Goal: Navigation & Orientation: Find specific page/section

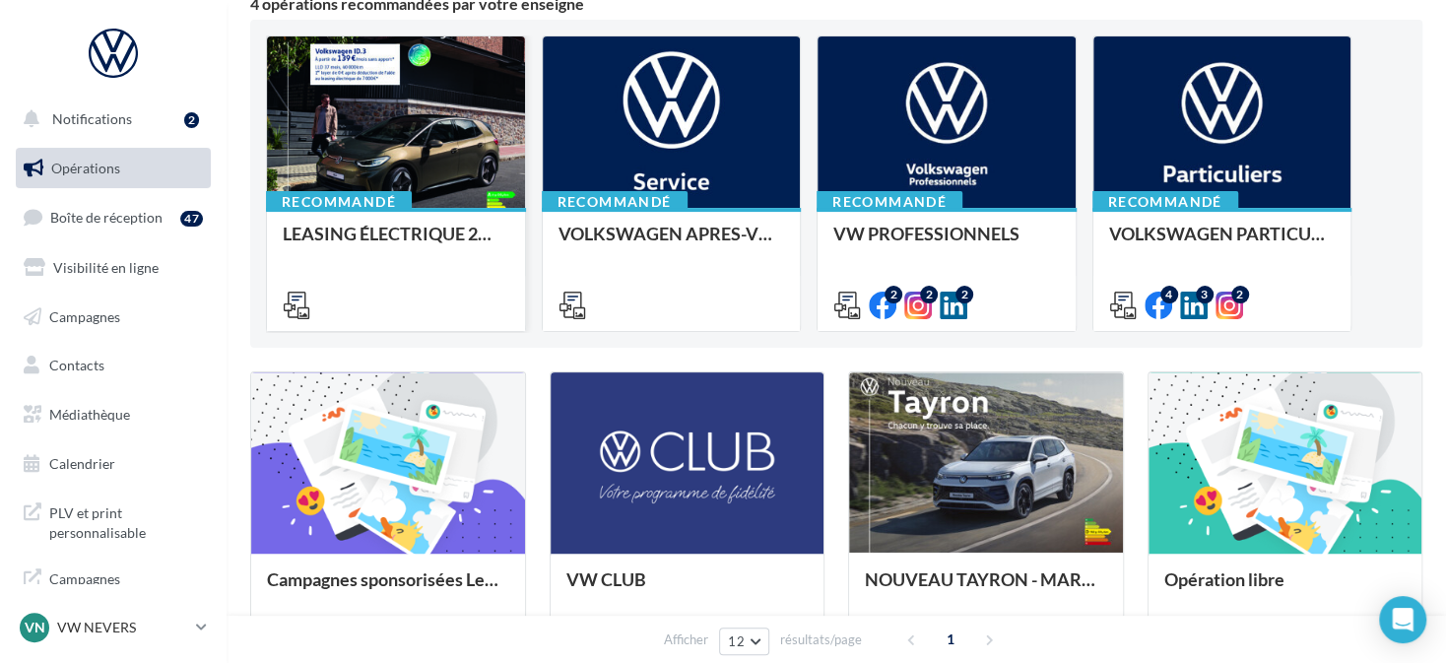
scroll to position [394, 0]
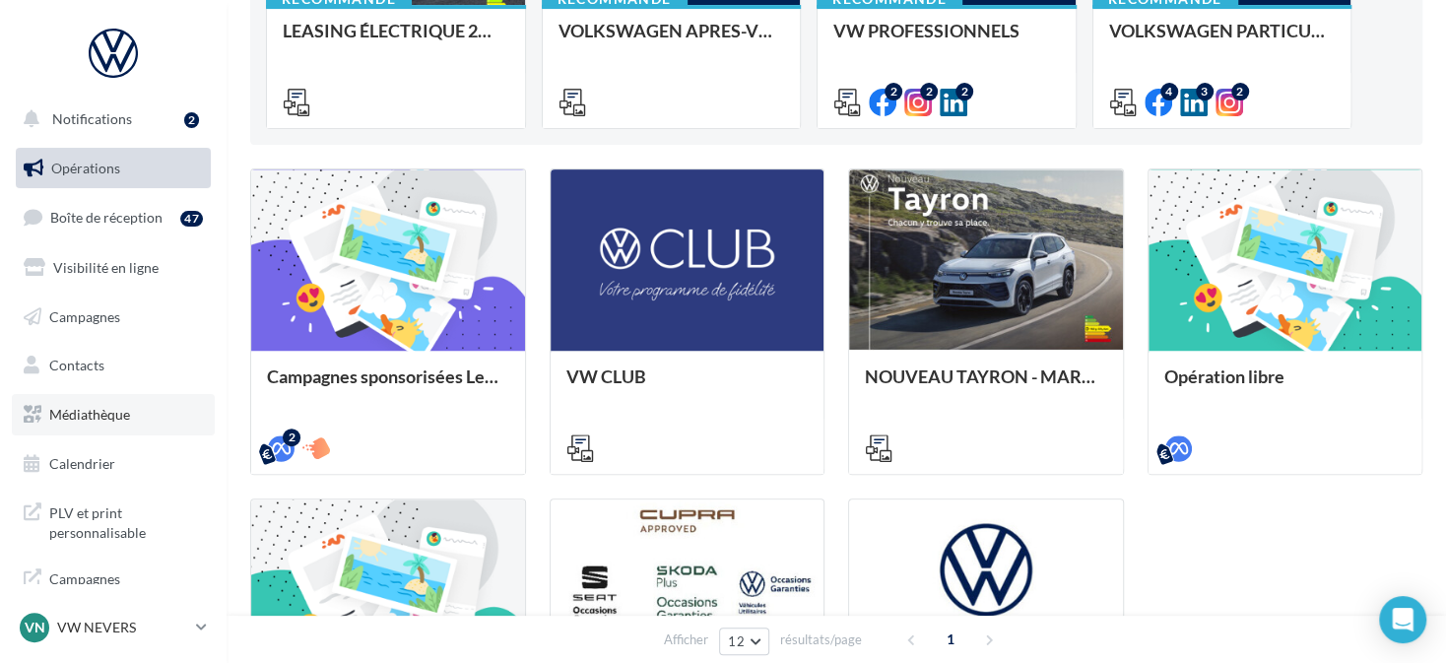
click at [99, 429] on link "Médiathèque" at bounding box center [113, 414] width 203 height 41
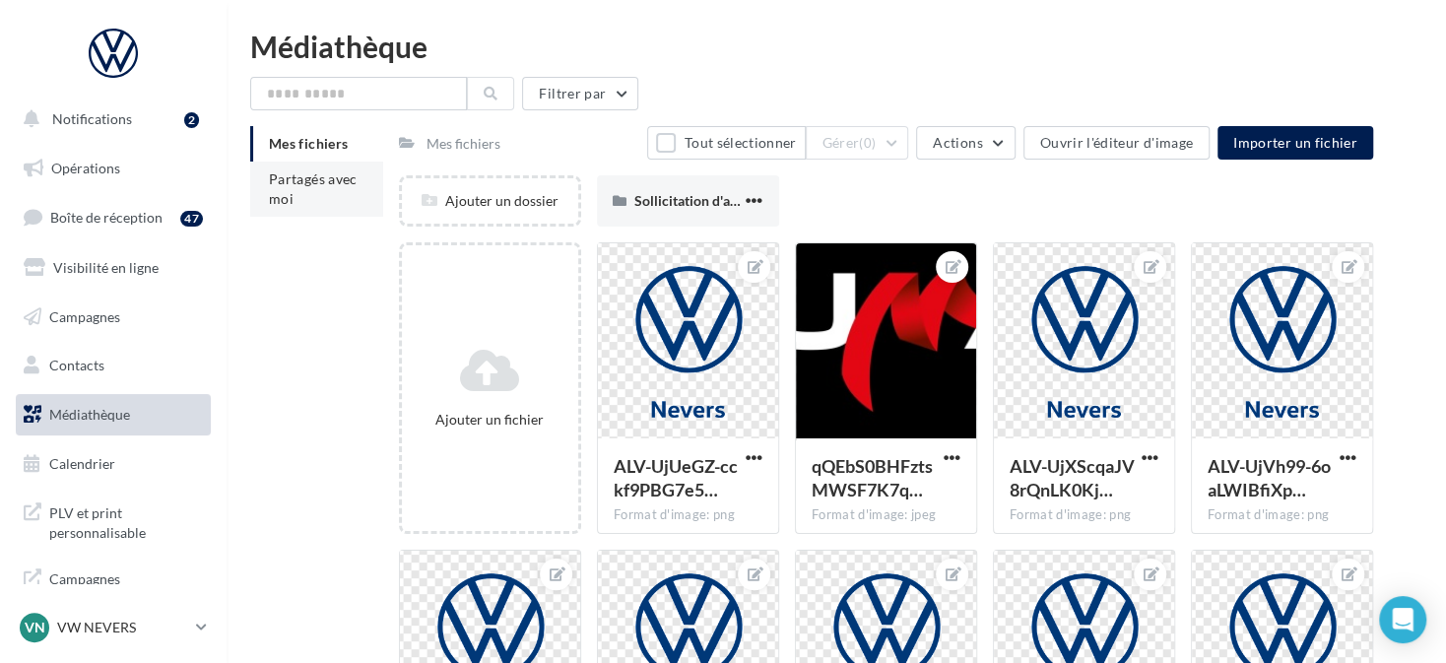
click at [302, 189] on li "Partagés avec moi" at bounding box center [316, 189] width 133 height 55
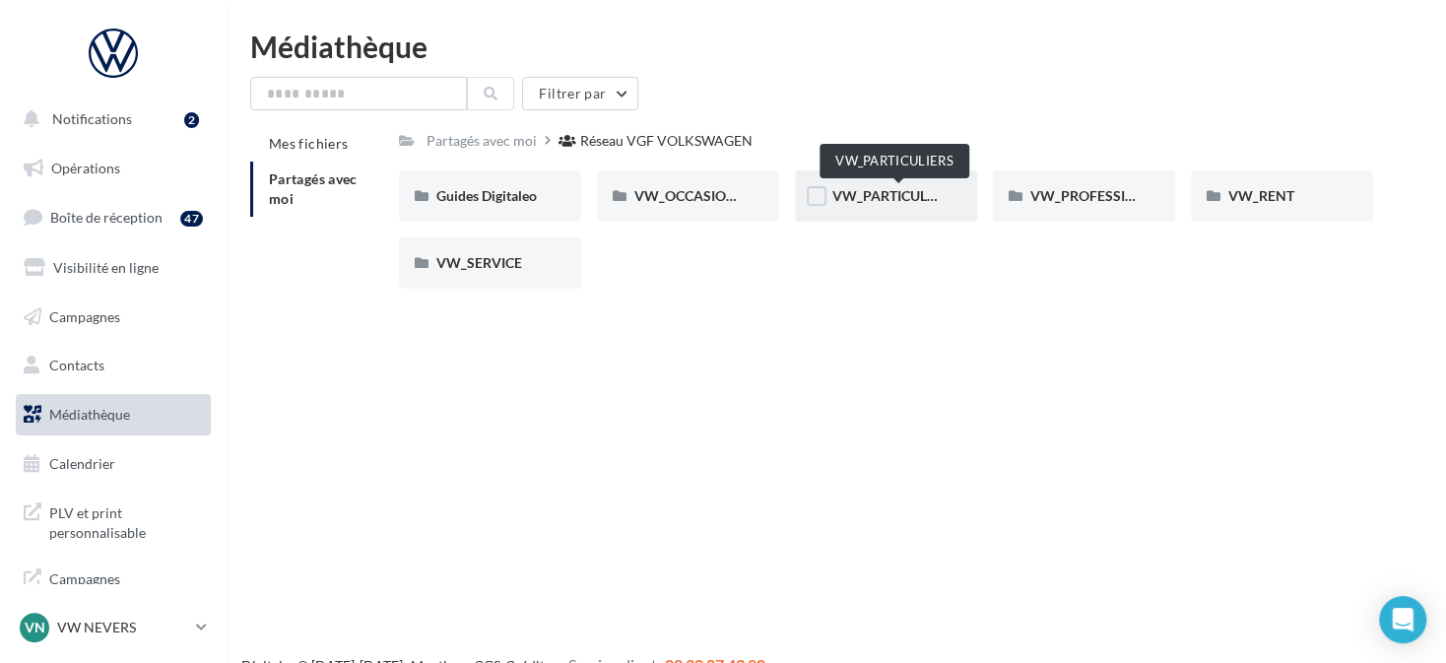
click at [884, 199] on span "VW_PARTICULIERS" at bounding box center [893, 195] width 123 height 17
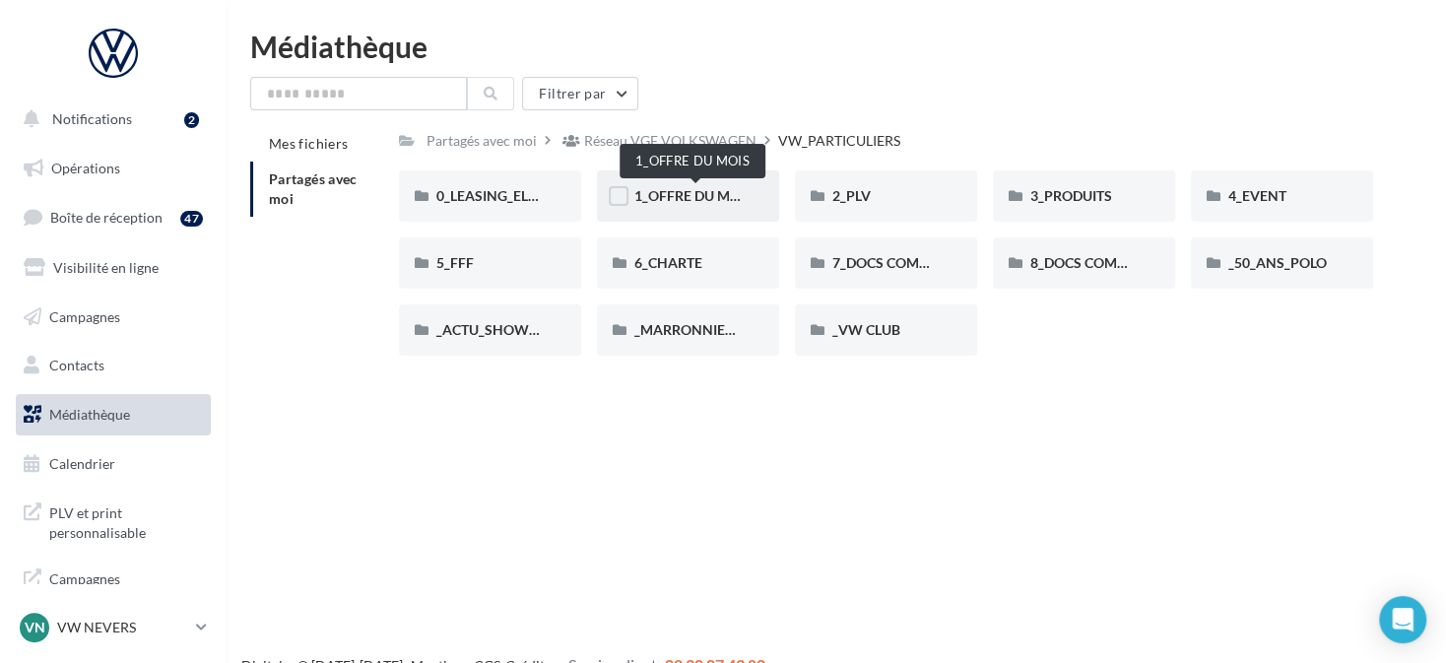
click at [691, 199] on span "1_OFFRE DU MOIS" at bounding box center [693, 195] width 118 height 17
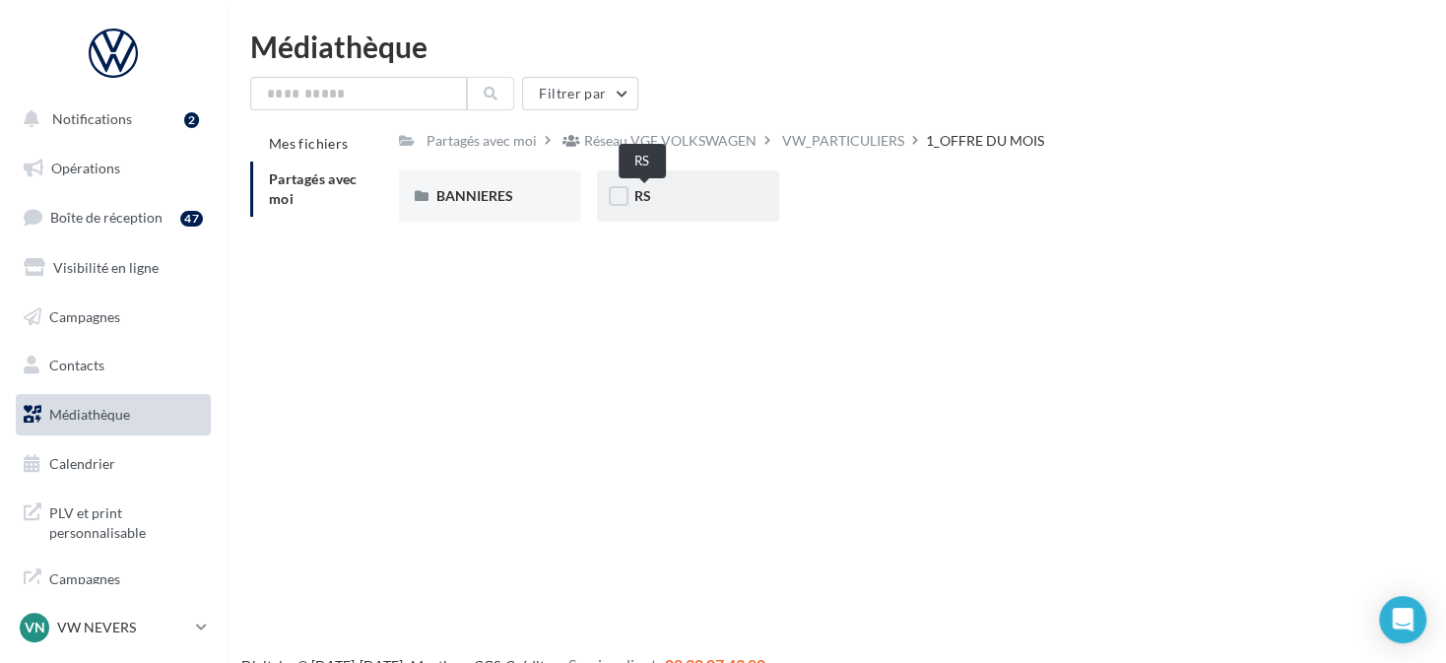
click at [651, 202] on span "RS" at bounding box center [642, 195] width 17 height 17
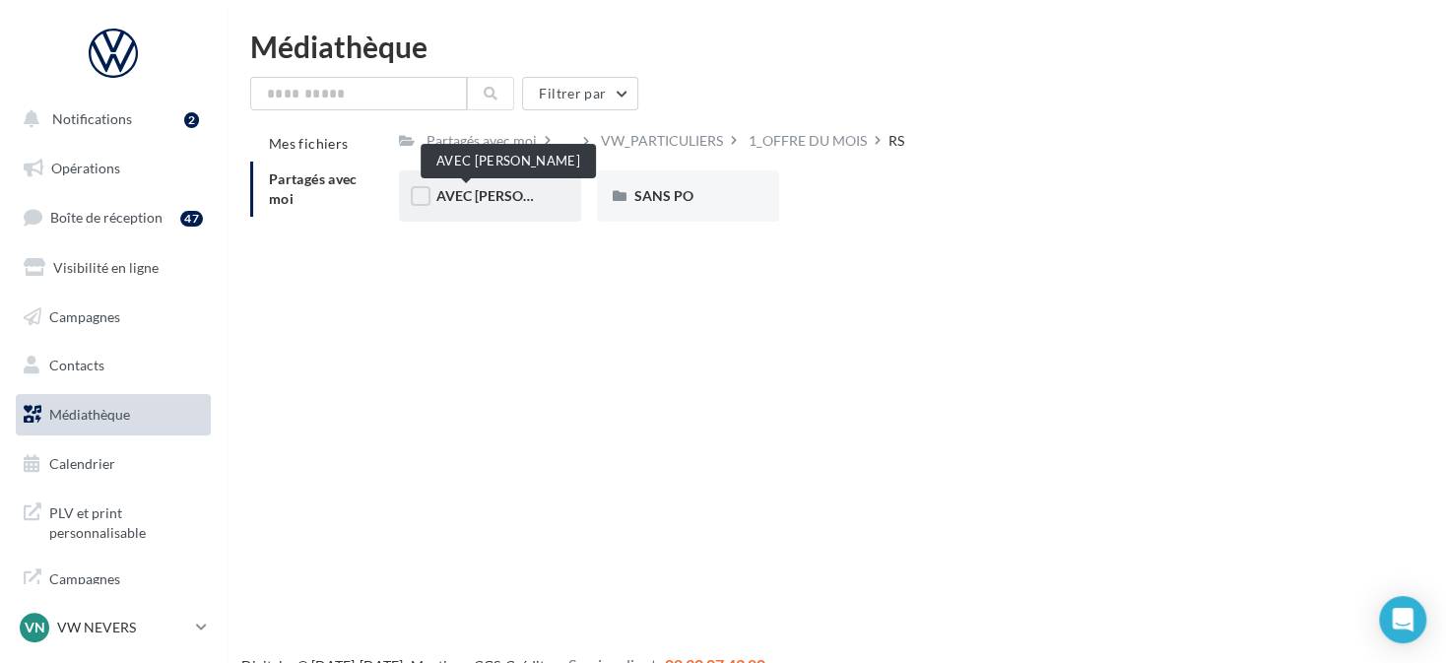
click at [486, 193] on span "AVEC PO" at bounding box center [510, 195] width 149 height 17
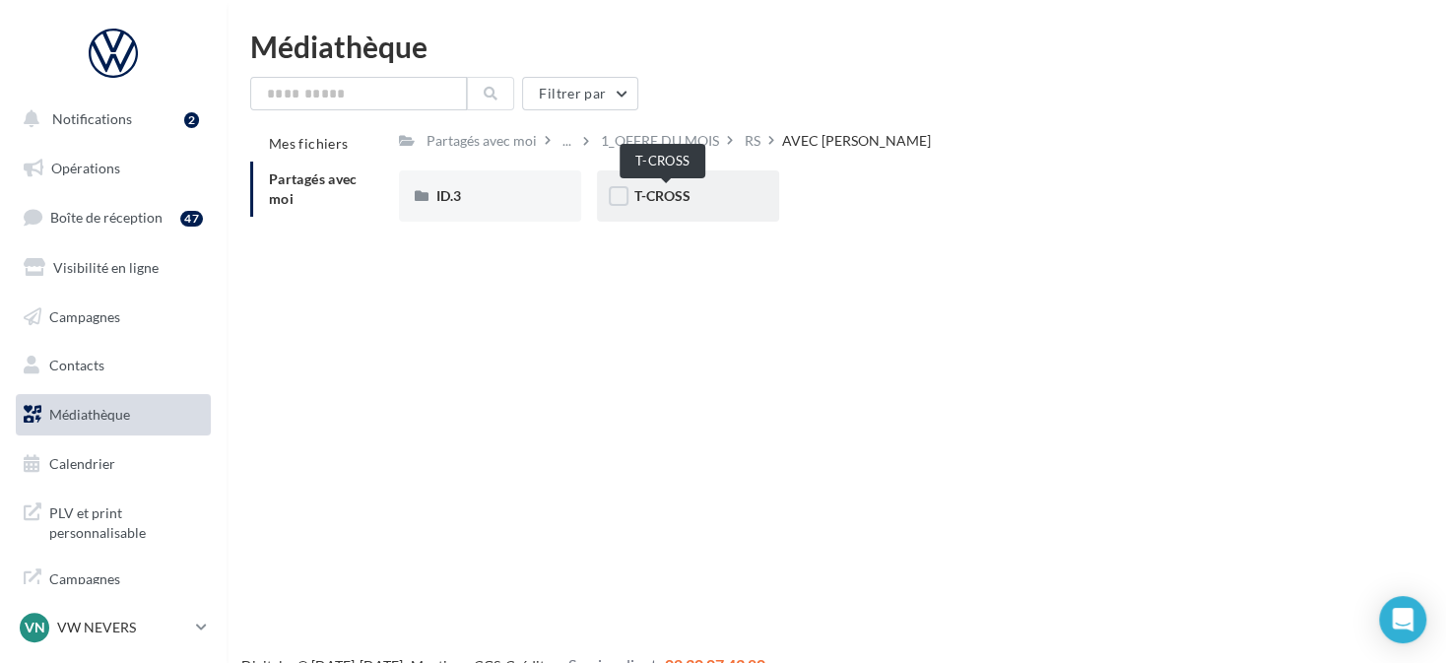
click at [655, 189] on span "T-CROSS" at bounding box center [662, 195] width 56 height 17
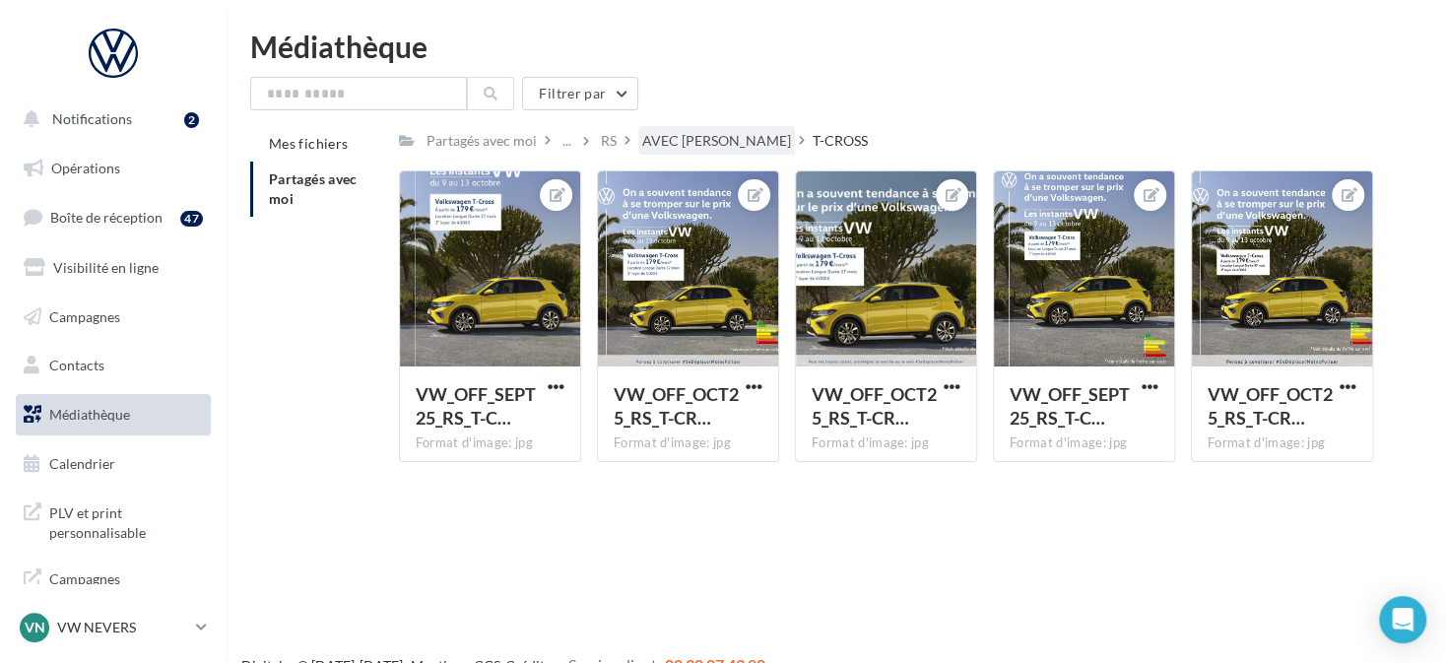
click at [705, 131] on div "AVEC PO" at bounding box center [716, 141] width 149 height 20
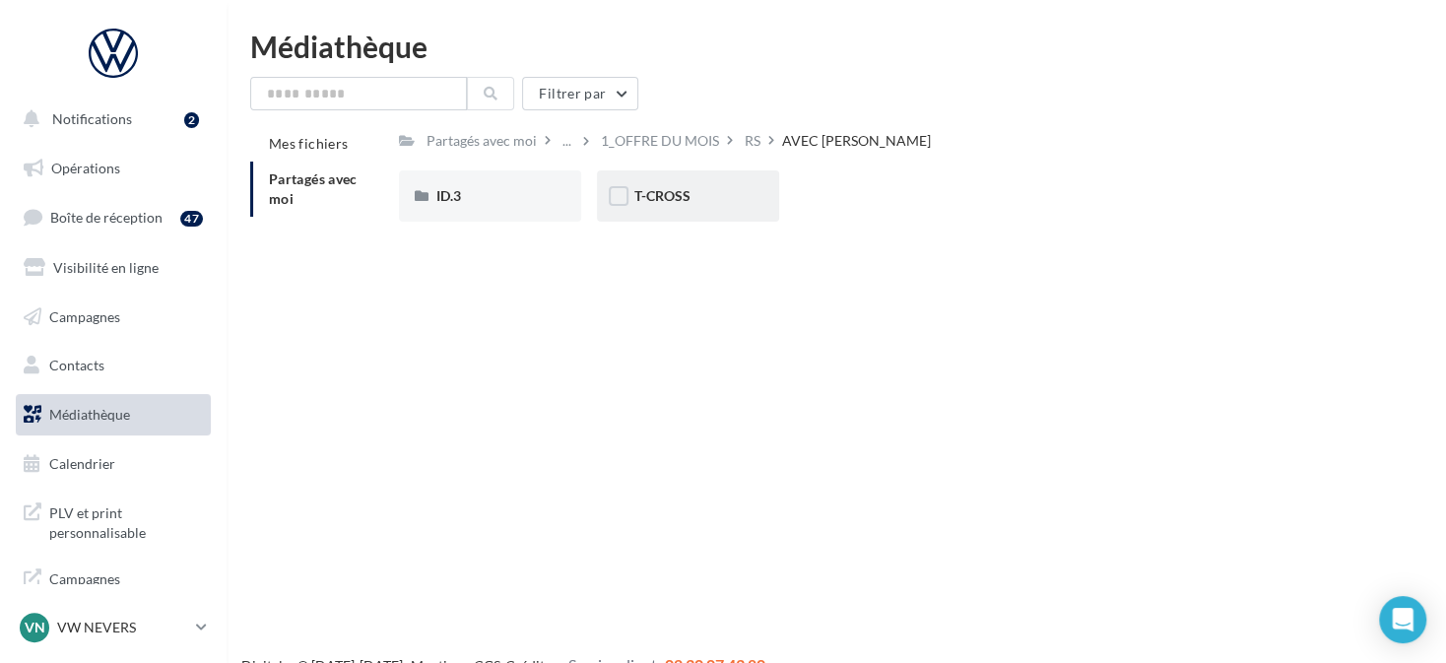
click at [656, 184] on div "T-CROSS" at bounding box center [688, 195] width 182 height 51
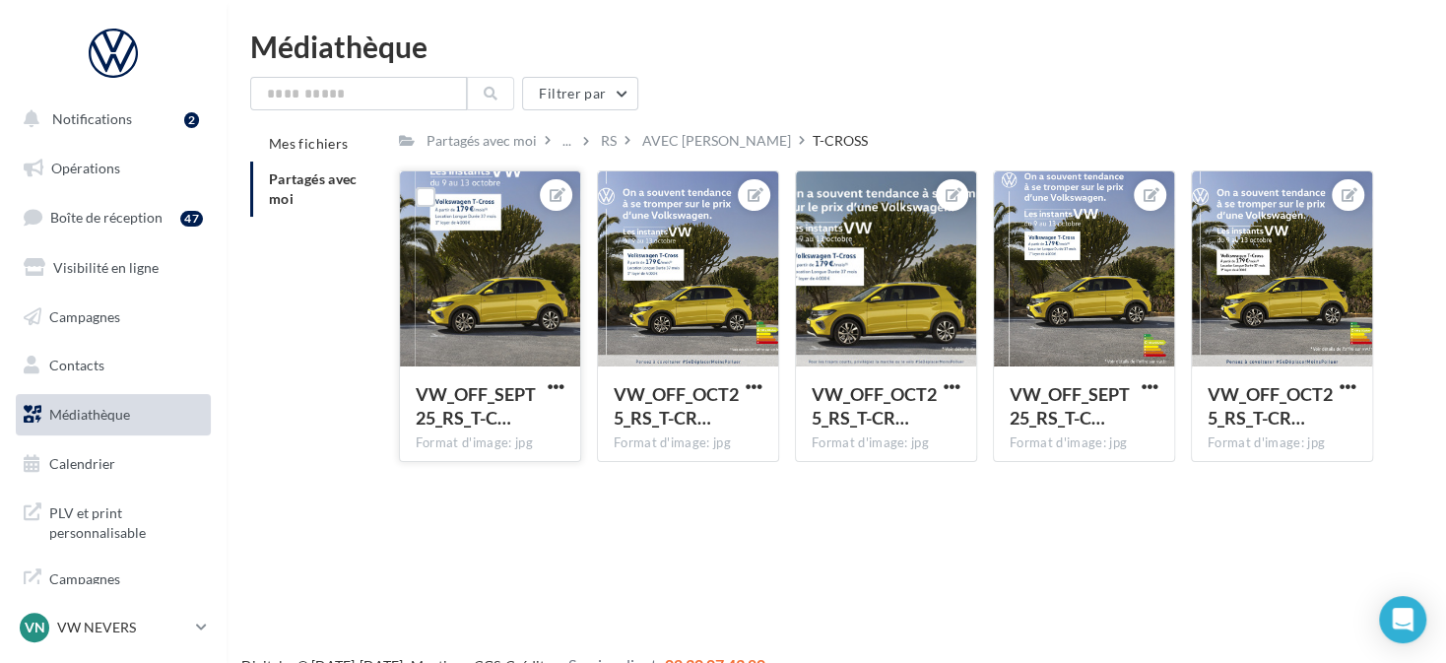
click at [460, 260] on div at bounding box center [490, 269] width 180 height 197
click at [659, 139] on div "AVEC PO" at bounding box center [716, 141] width 149 height 20
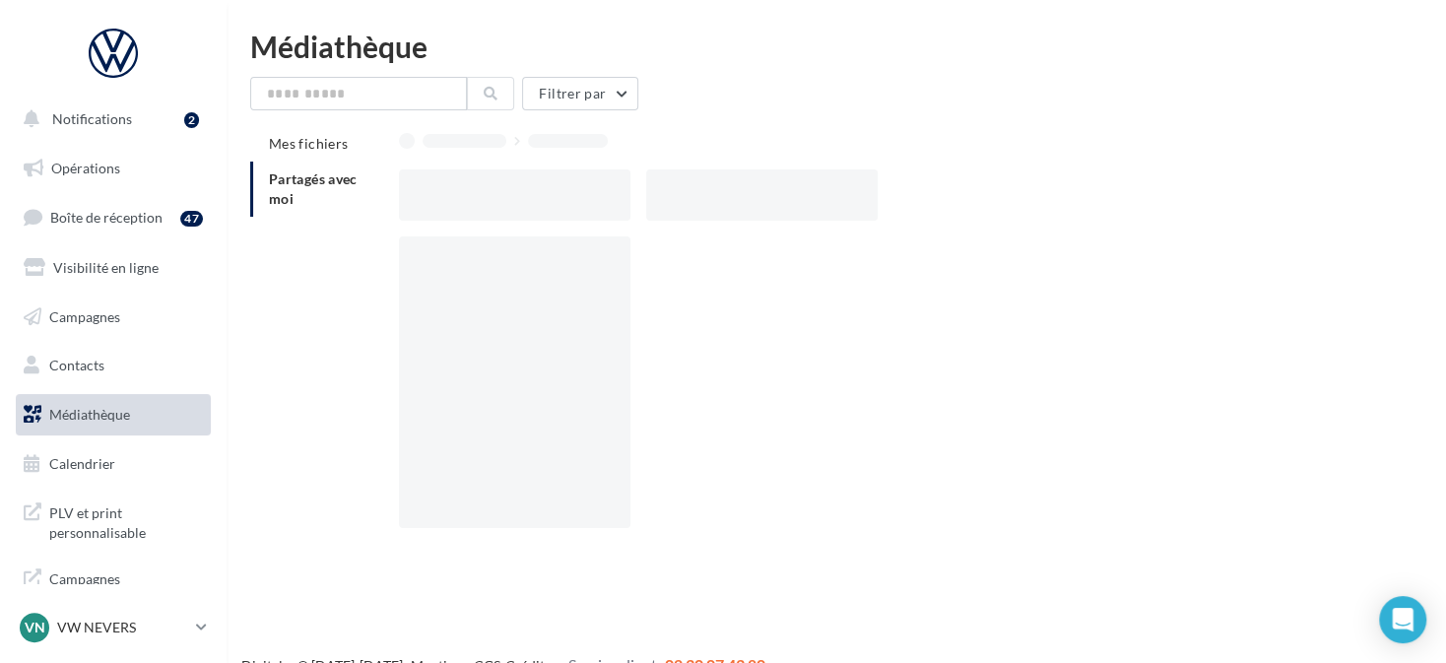
click at [618, 256] on div at bounding box center [515, 382] width 232 height 292
click at [351, 191] on li "Partagés avec moi" at bounding box center [316, 189] width 133 height 55
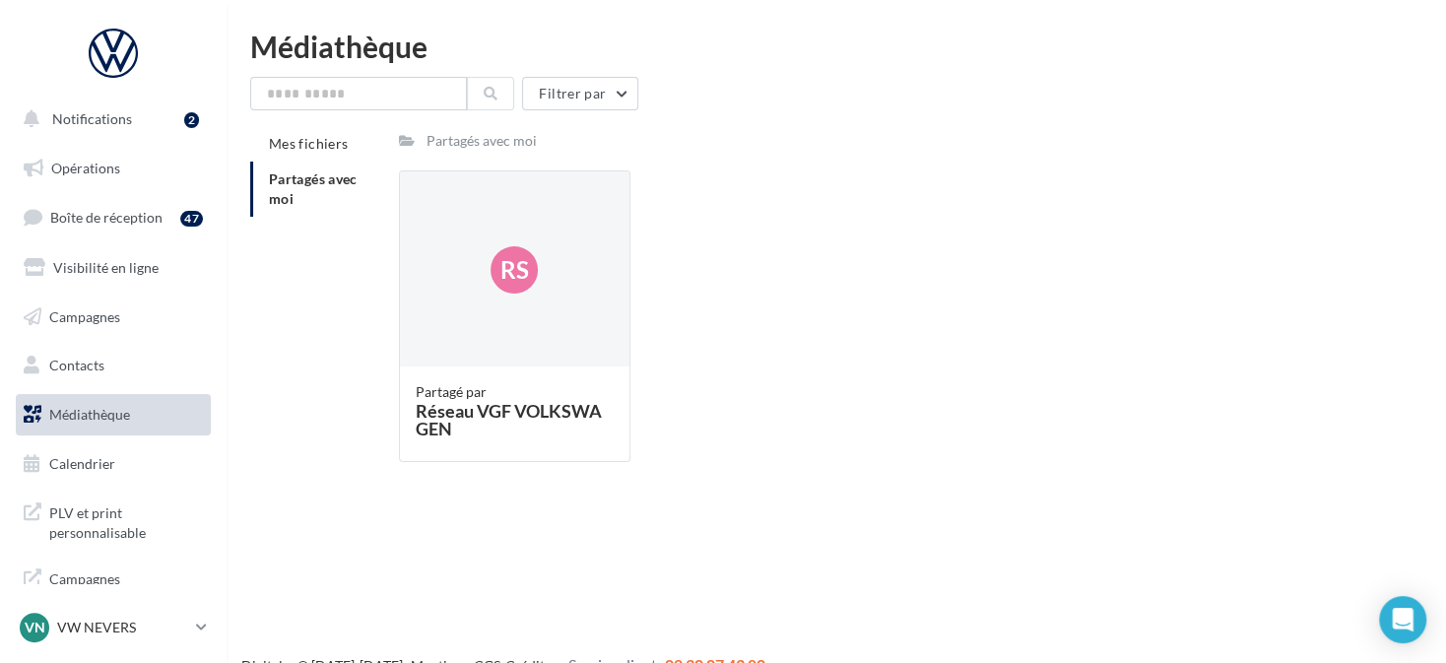
click at [301, 166] on li "Partagés avec moi" at bounding box center [316, 189] width 133 height 55
click at [321, 194] on li "Partagés avec moi" at bounding box center [316, 189] width 133 height 55
click at [340, 199] on li "Partagés avec moi" at bounding box center [316, 189] width 133 height 55
click at [478, 412] on div "Réseau VGF VOLKSWAGEN" at bounding box center [515, 419] width 198 height 35
